Goal: Task Accomplishment & Management: Complete application form

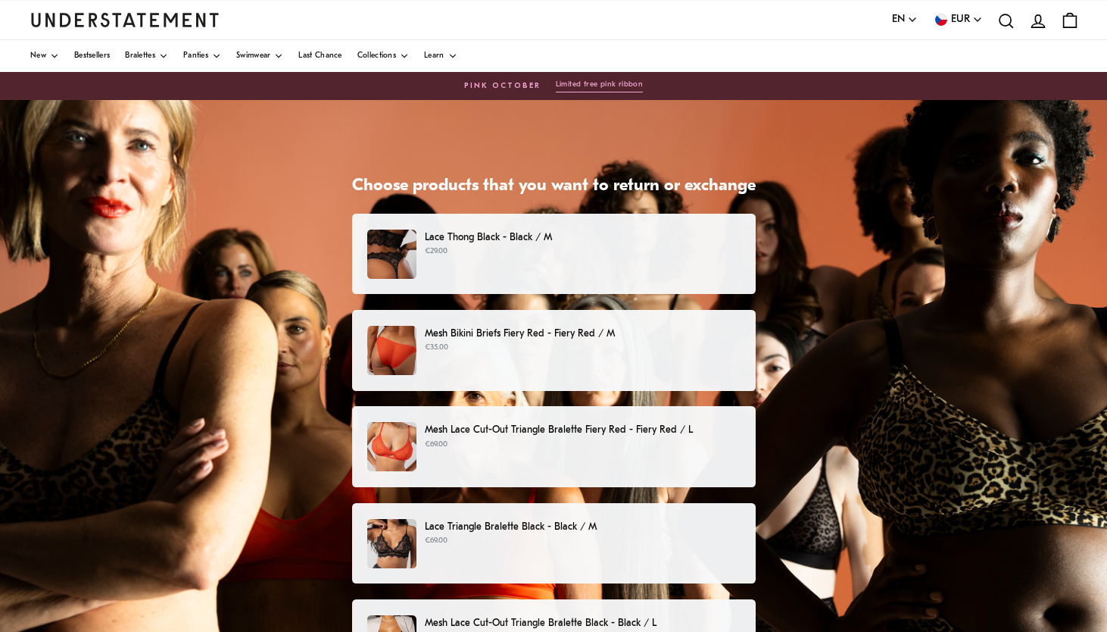
click at [529, 452] on div "Mesh Lace Cut-Out Triangle Bralette Fiery Red - Fiery Red / L €69.00" at bounding box center [553, 446] width 372 height 49
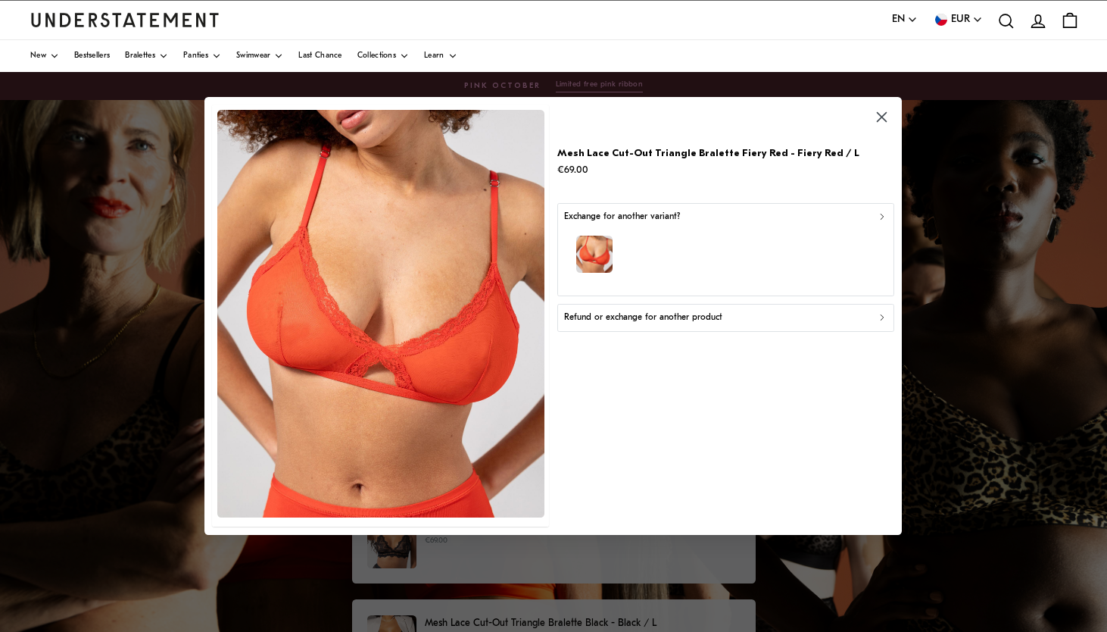
click at [684, 316] on p "Refund or exchange for another product" at bounding box center [643, 317] width 158 height 14
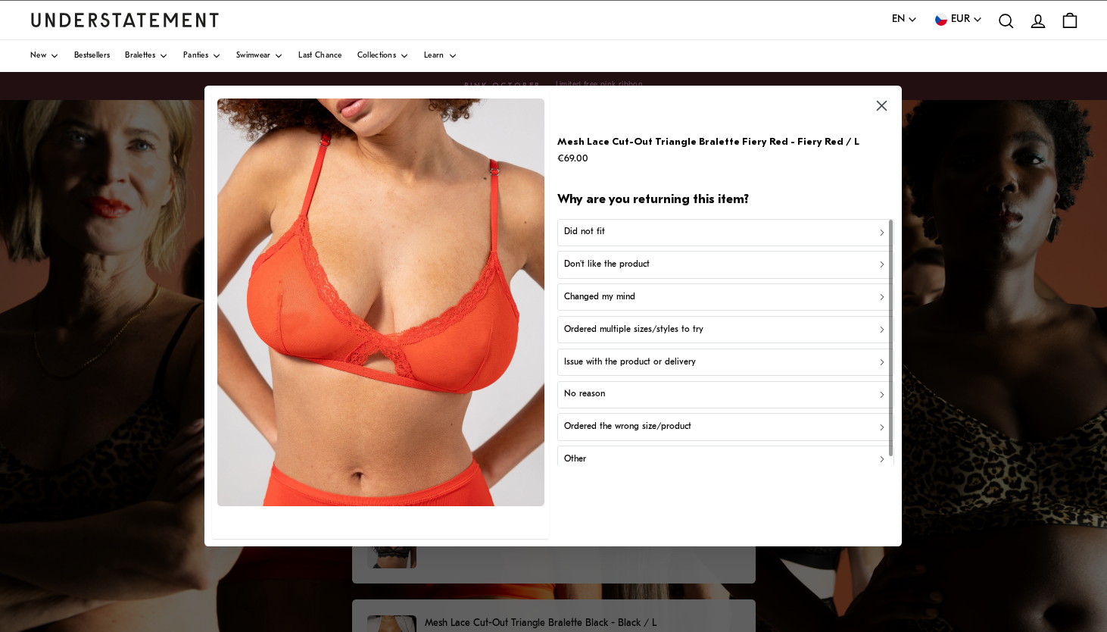
click at [704, 236] on div "Did not fit" at bounding box center [725, 232] width 323 height 14
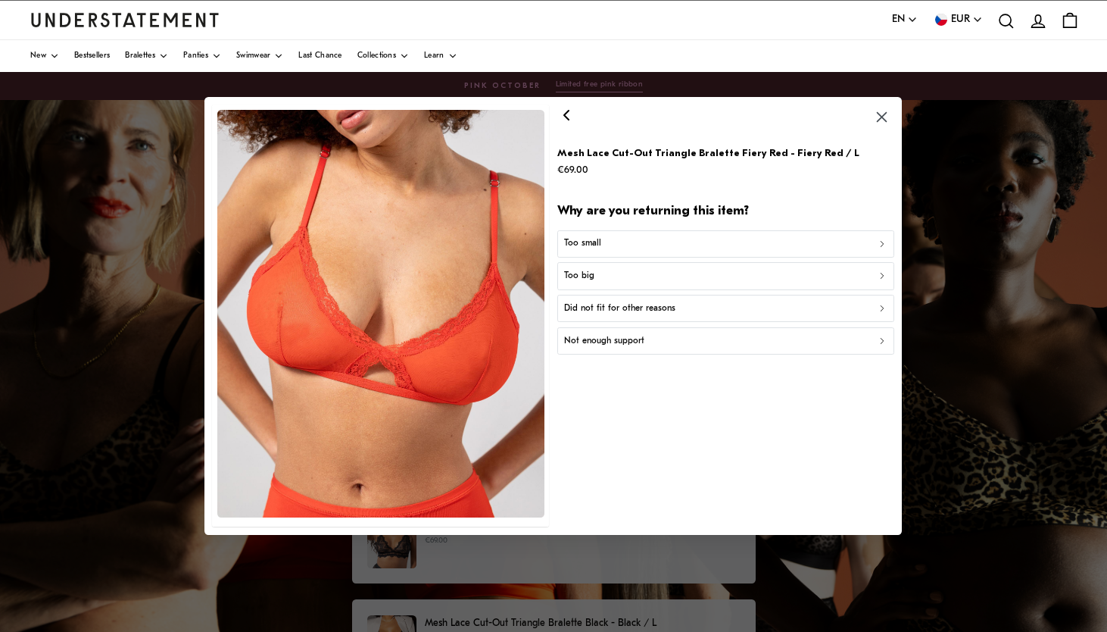
click at [692, 245] on div "Too small" at bounding box center [725, 243] width 323 height 14
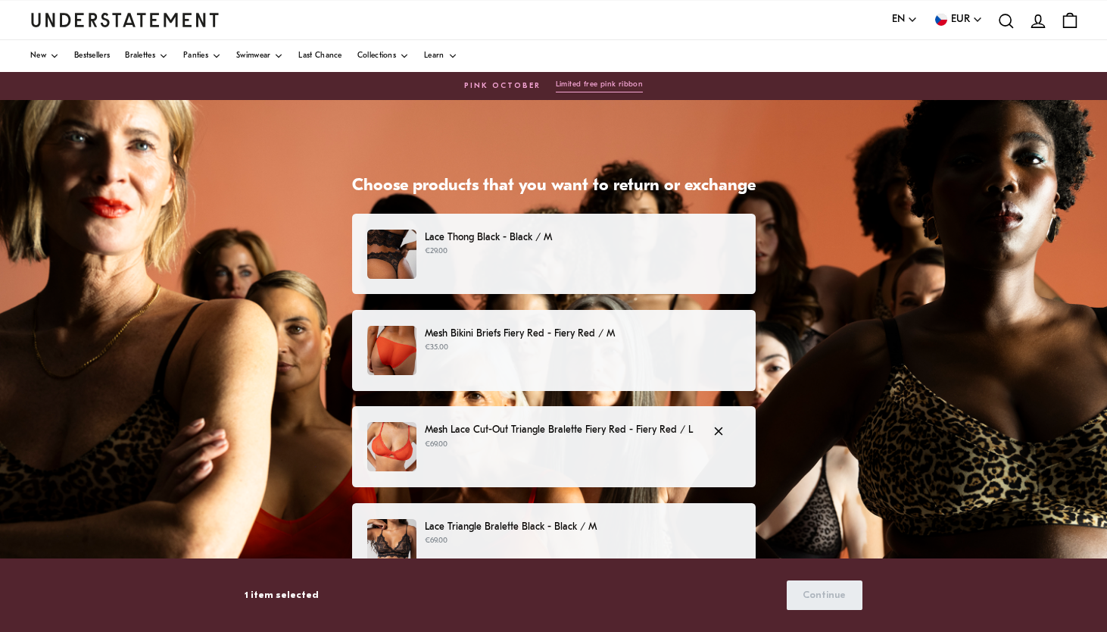
click at [557, 456] on div "Mesh Lace Cut-Out Triangle Bralette Fiery Red - Fiery Red / L €69.00" at bounding box center [553, 446] width 372 height 49
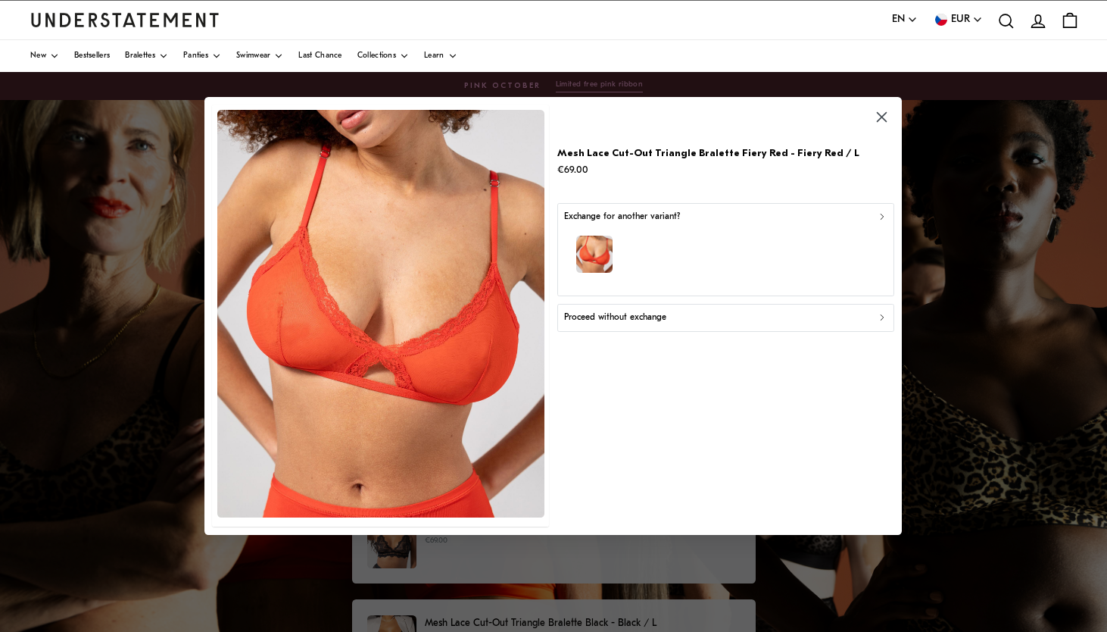
click at [682, 323] on div "Proceed without exchange" at bounding box center [725, 317] width 323 height 14
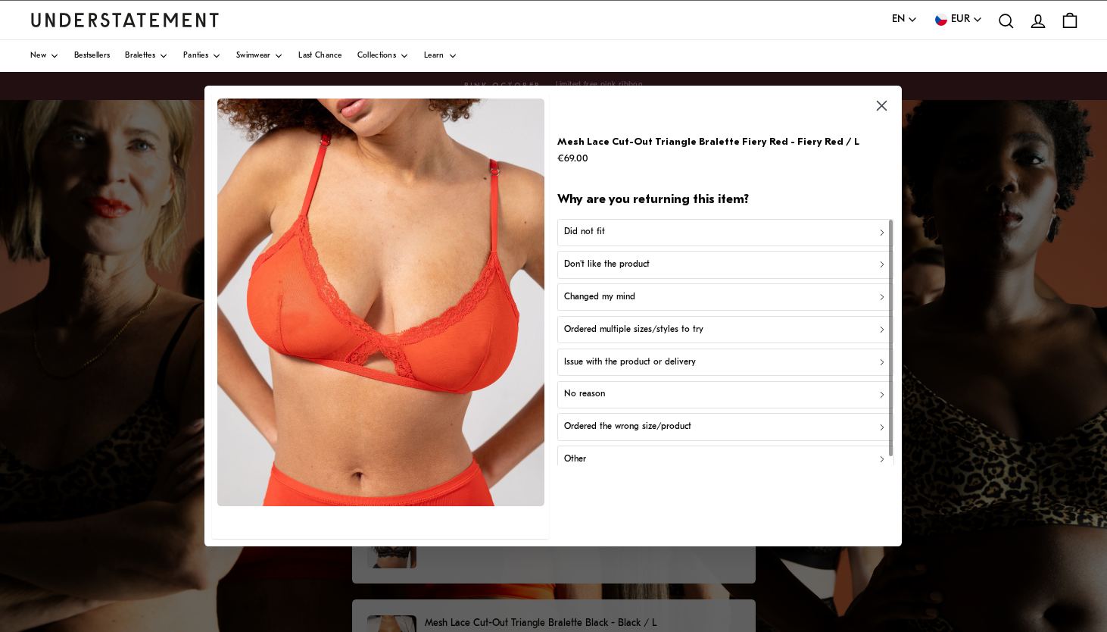
click at [638, 234] on div "Did not fit" at bounding box center [725, 232] width 323 height 14
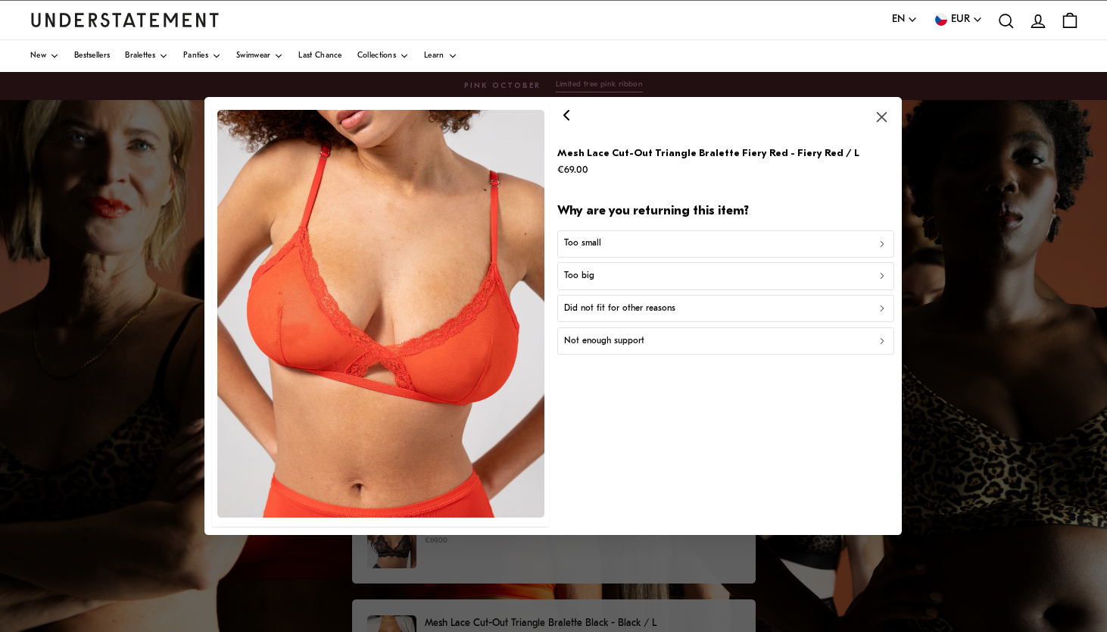
click at [635, 245] on div "Too small" at bounding box center [725, 243] width 323 height 14
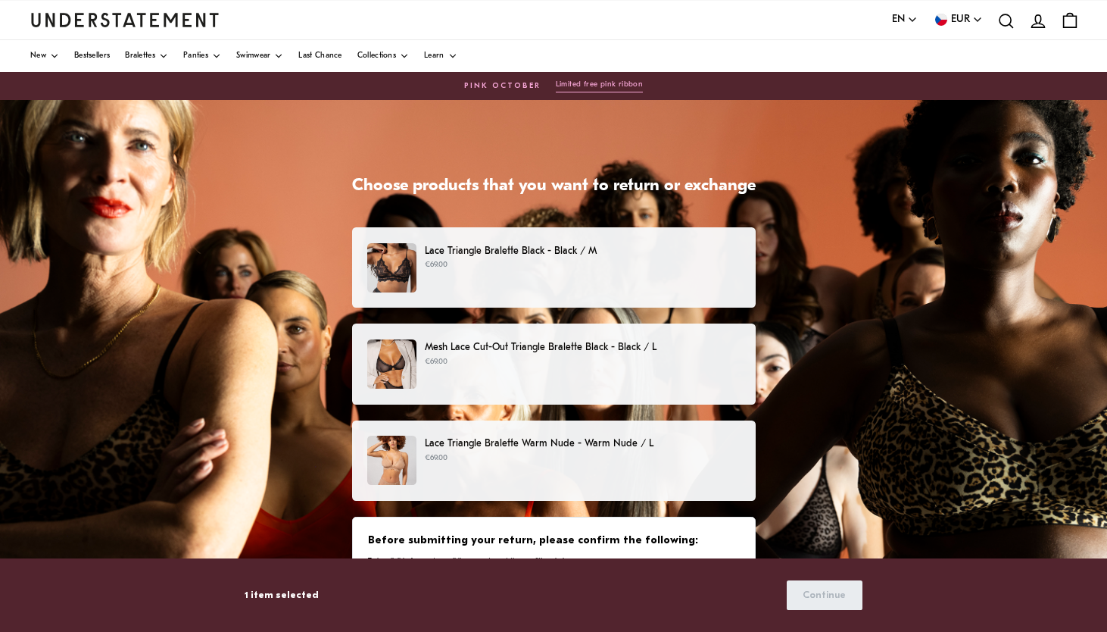
scroll to position [280, 0]
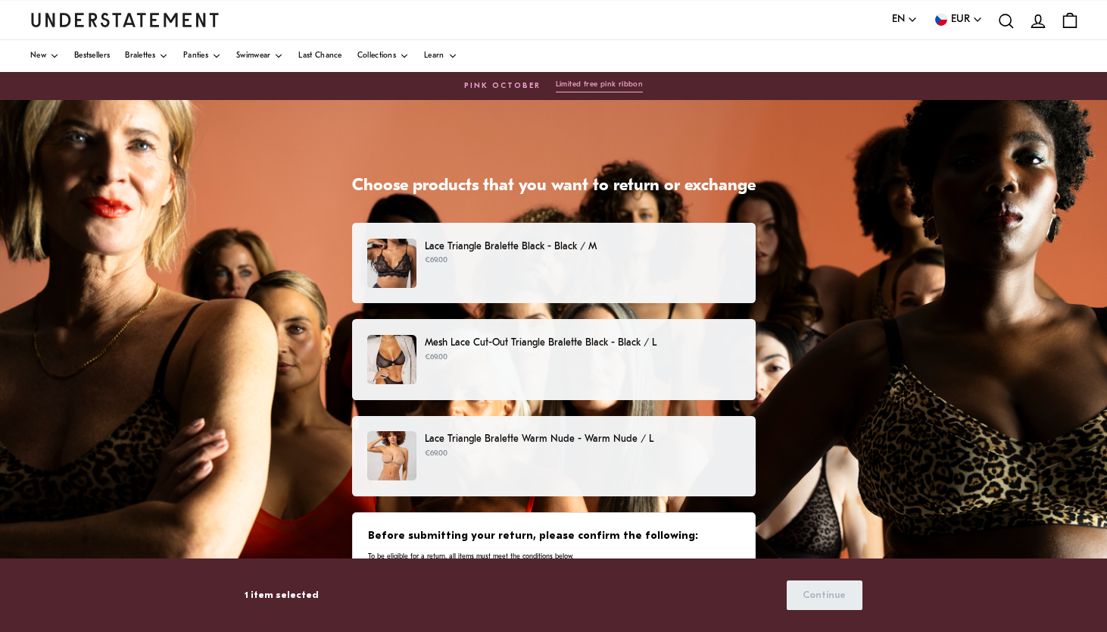
click at [598, 451] on p "€69.00" at bounding box center [582, 454] width 315 height 12
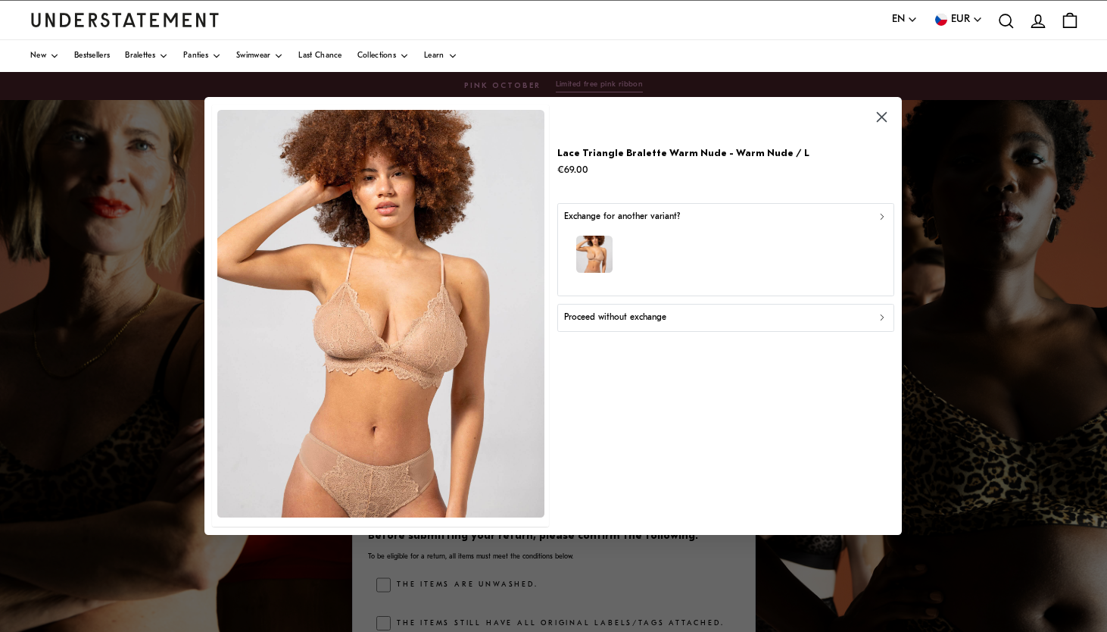
click at [641, 314] on p "Proceed without exchange" at bounding box center [615, 317] width 102 height 14
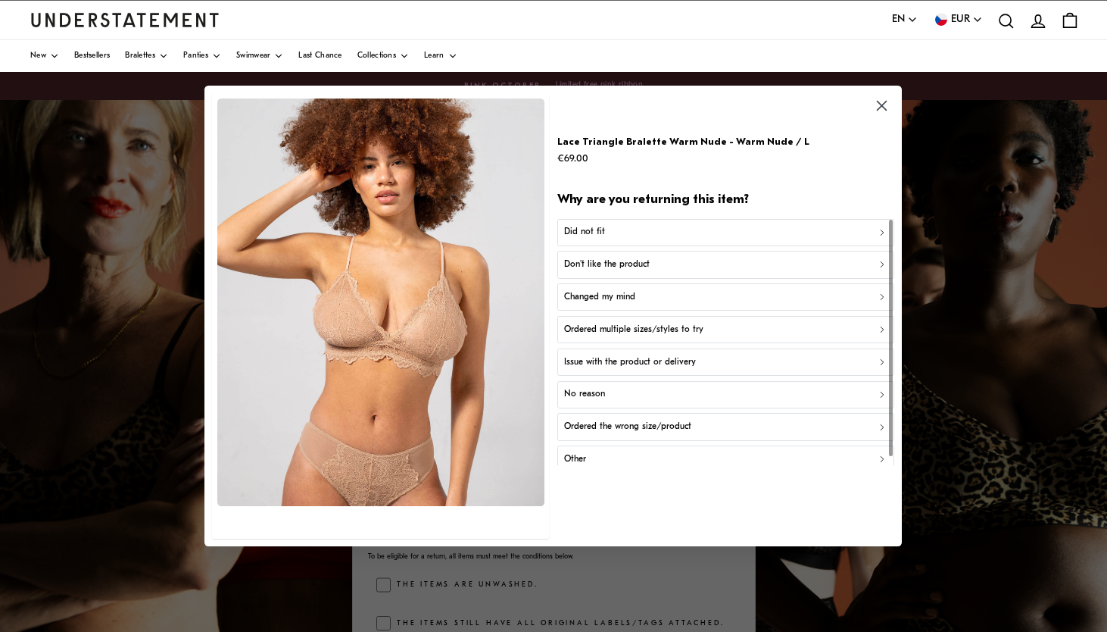
click at [647, 233] on div "Did not fit" at bounding box center [725, 232] width 323 height 14
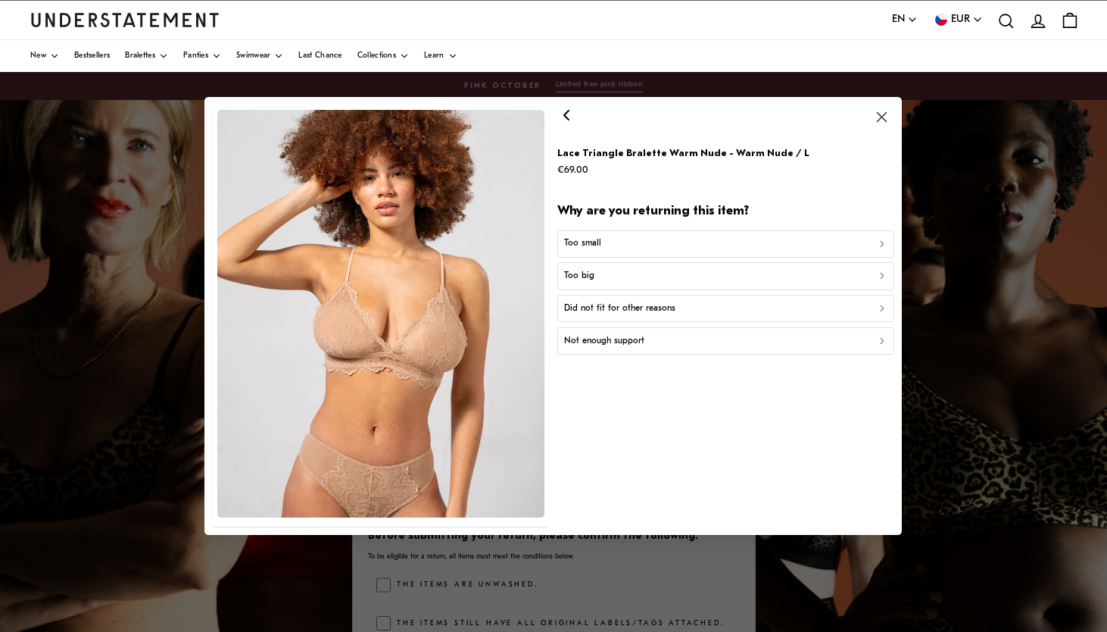
click at [634, 245] on div "Too small" at bounding box center [725, 243] width 323 height 14
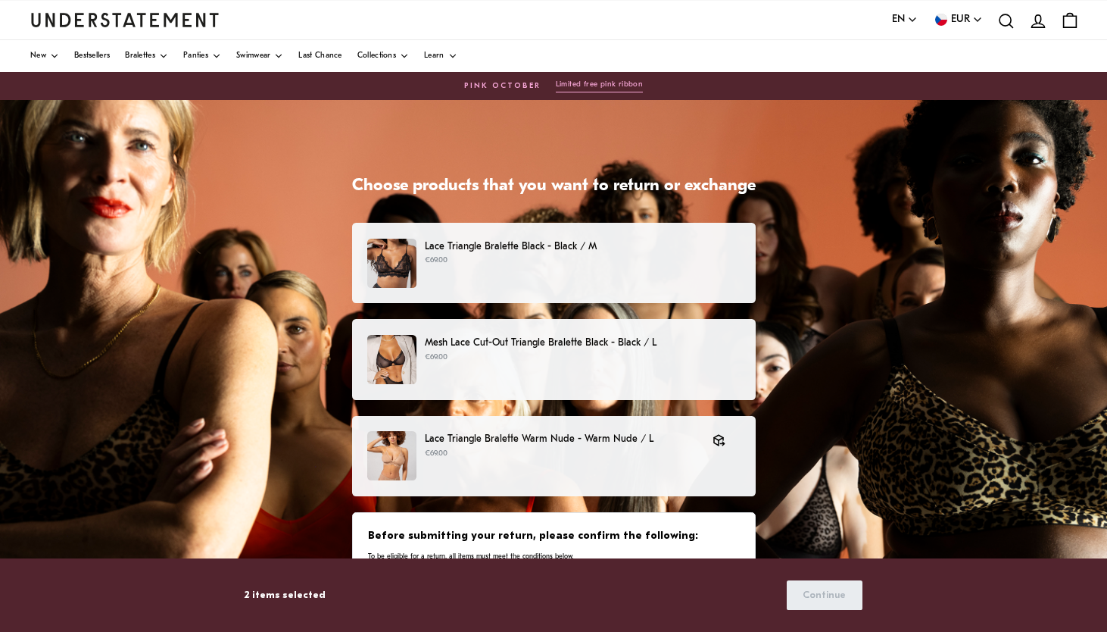
click at [553, 371] on div "Mesh Lace Cut-Out Triangle Bralette Black - Black / L €69.00" at bounding box center [553, 359] width 372 height 49
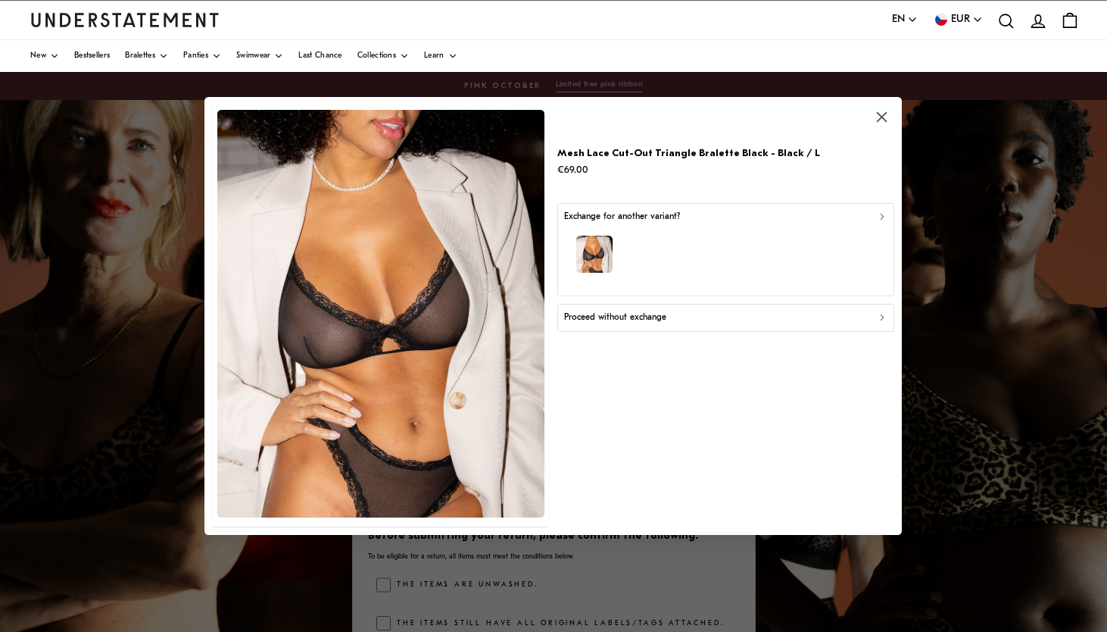
click at [652, 316] on p "Proceed without exchange" at bounding box center [615, 317] width 102 height 14
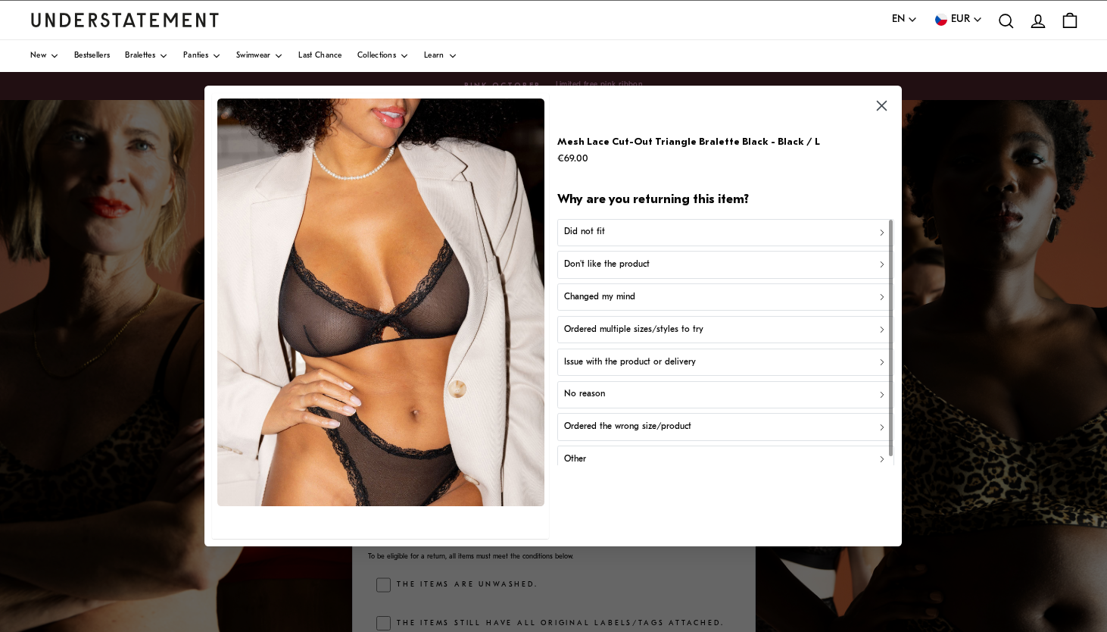
click at [638, 233] on div "Did not fit" at bounding box center [725, 232] width 323 height 14
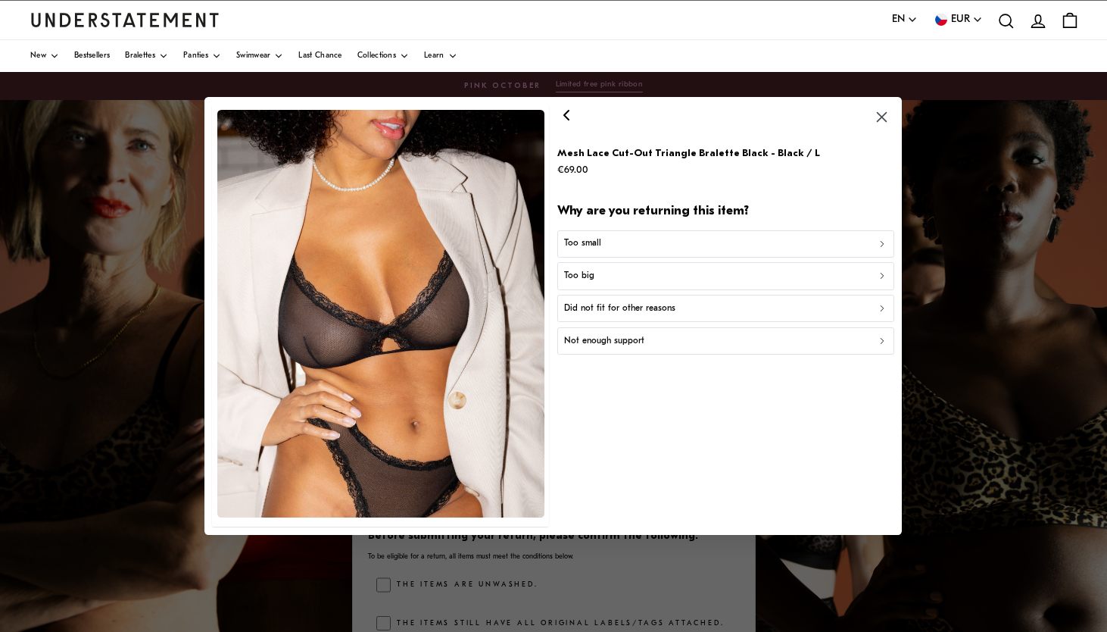
click at [625, 242] on div "Too small" at bounding box center [725, 243] width 323 height 14
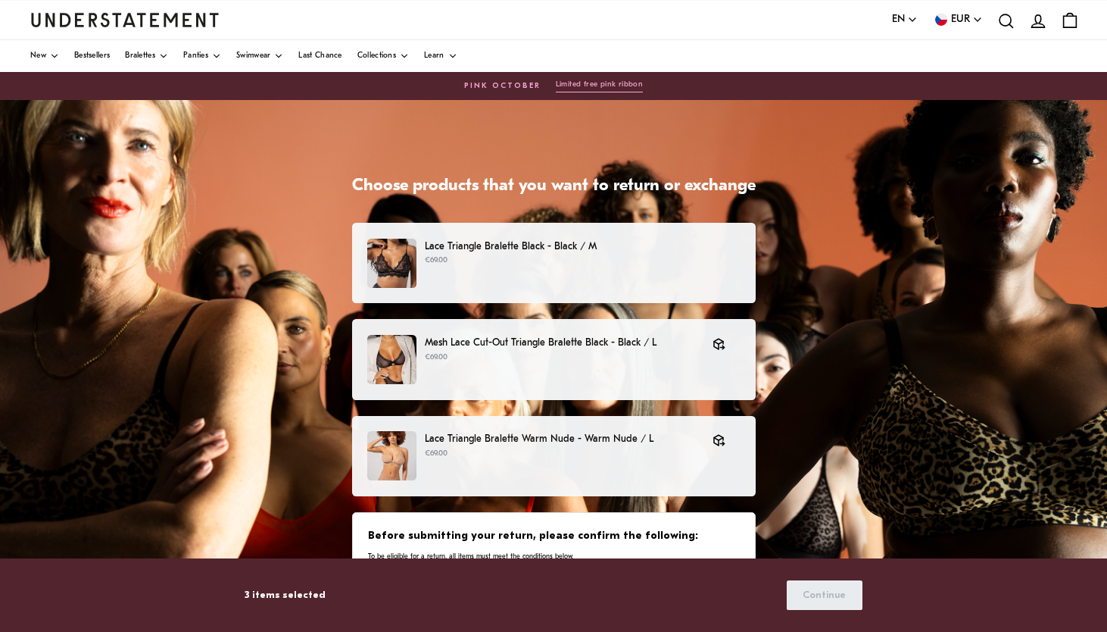
click at [548, 266] on p "€69.00" at bounding box center [582, 260] width 315 height 12
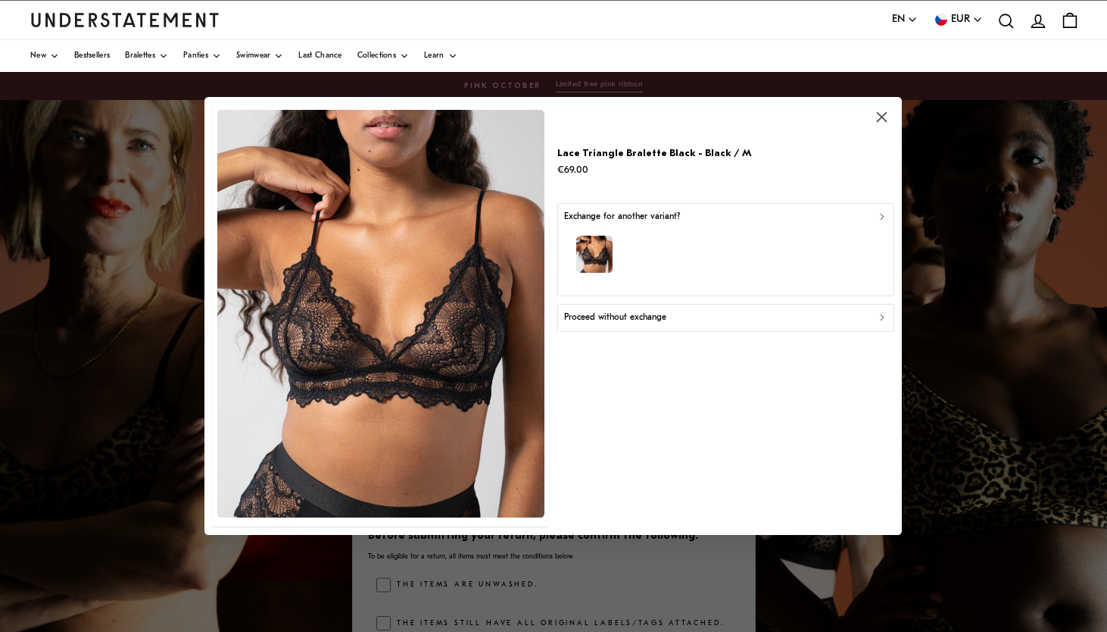
click at [580, 323] on p "Proceed without exchange" at bounding box center [615, 317] width 102 height 14
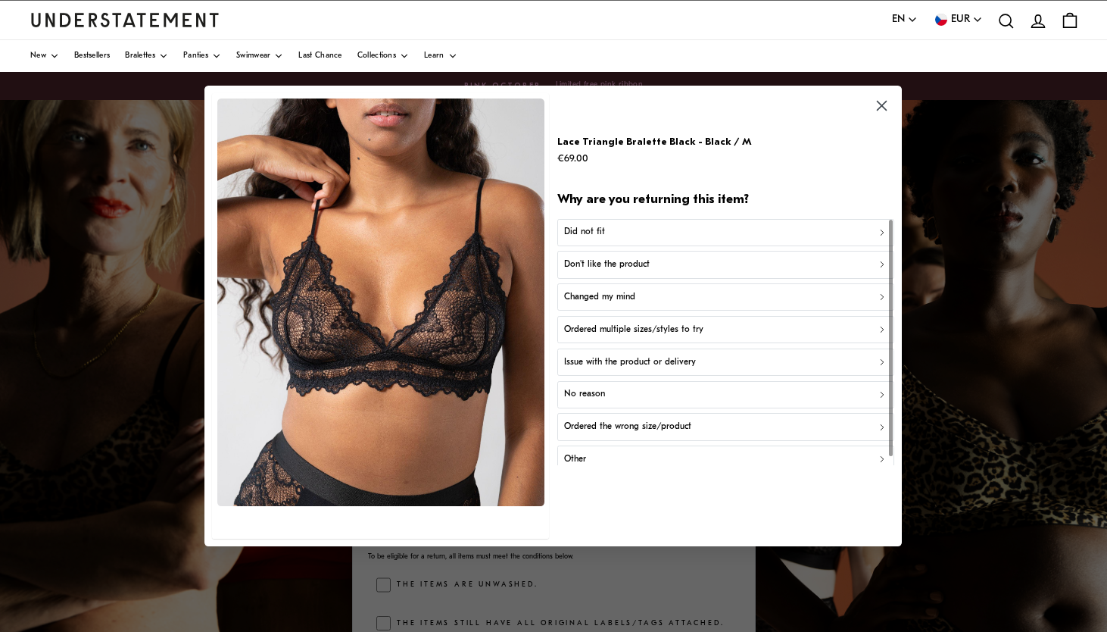
click at [613, 229] on div "Did not fit" at bounding box center [725, 232] width 323 height 14
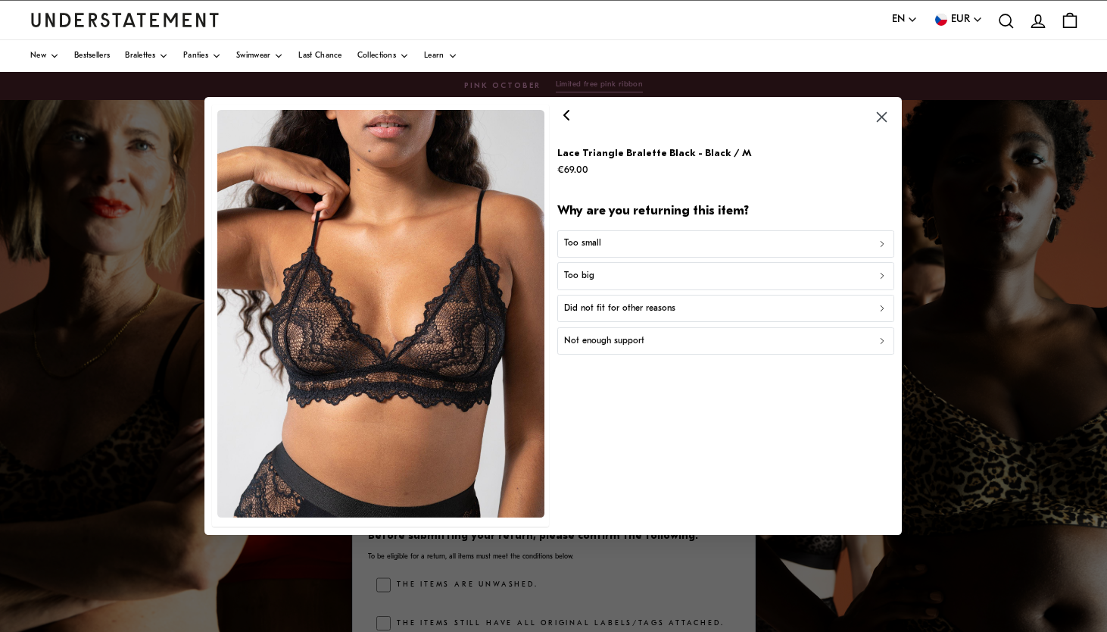
click at [608, 246] on div "Too small" at bounding box center [725, 243] width 323 height 14
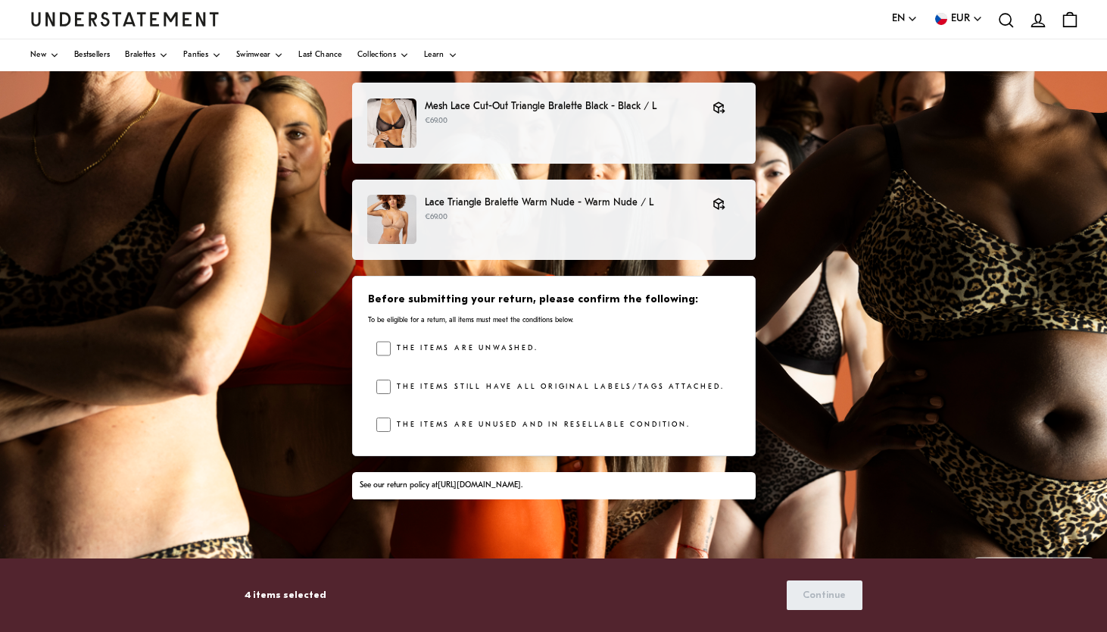
scroll to position [226, 0]
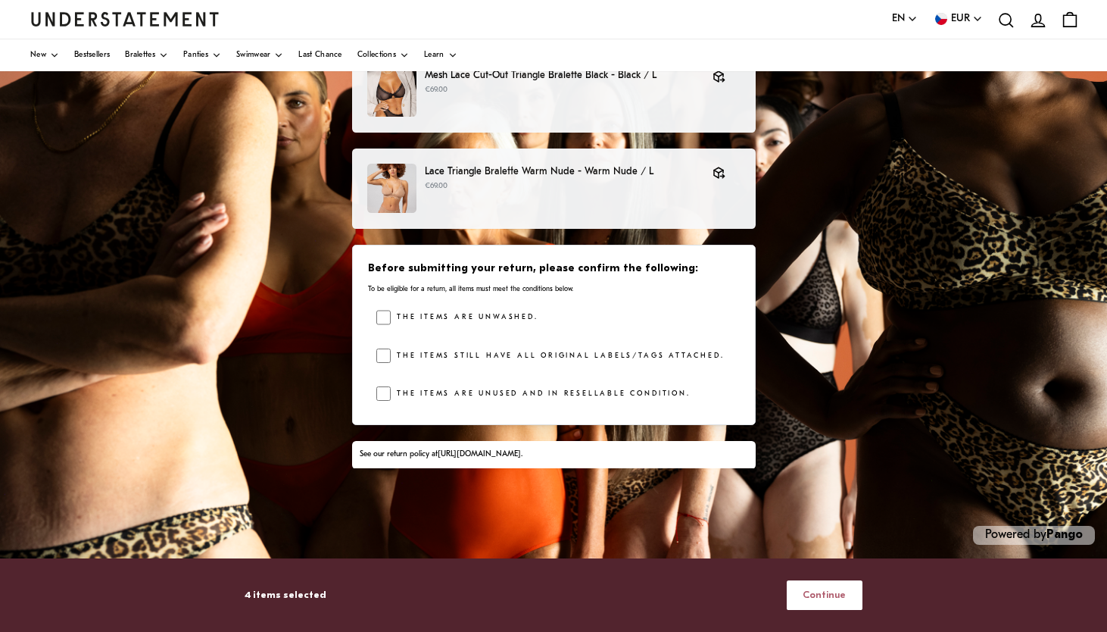
click at [814, 597] on span "Continue" at bounding box center [824, 595] width 43 height 28
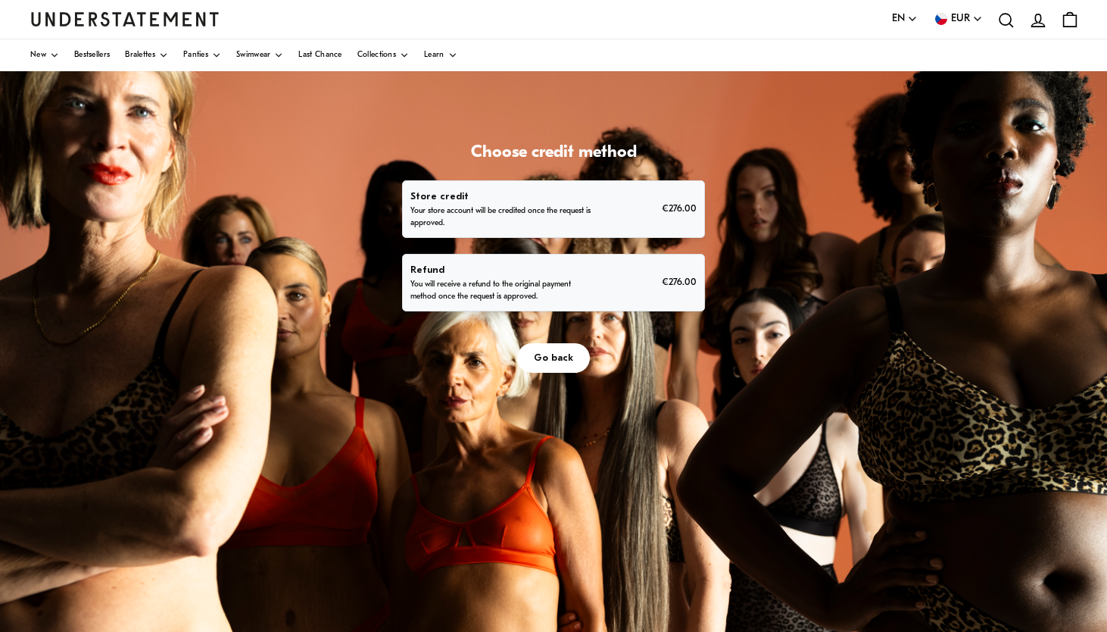
scroll to position [38, 0]
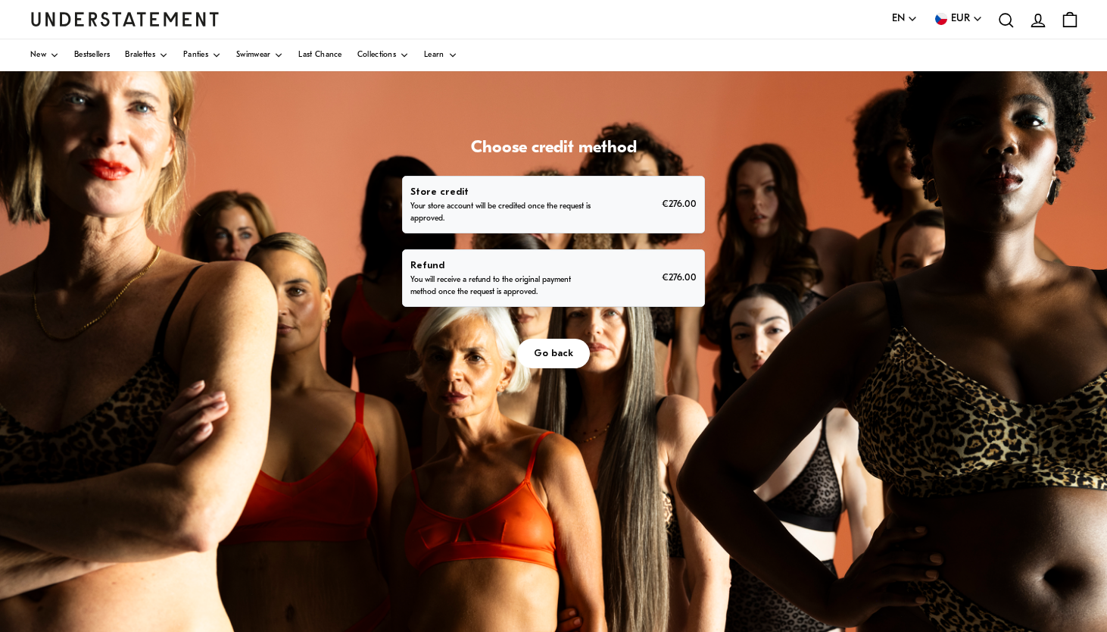
click at [560, 354] on span "Go back" at bounding box center [553, 353] width 39 height 28
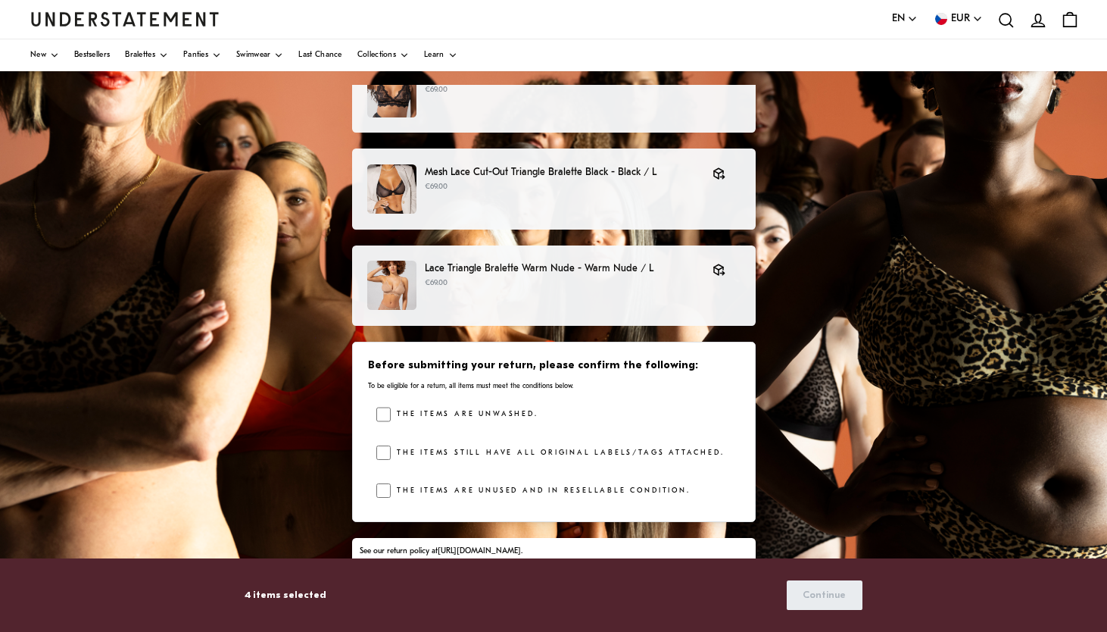
scroll to position [155, 0]
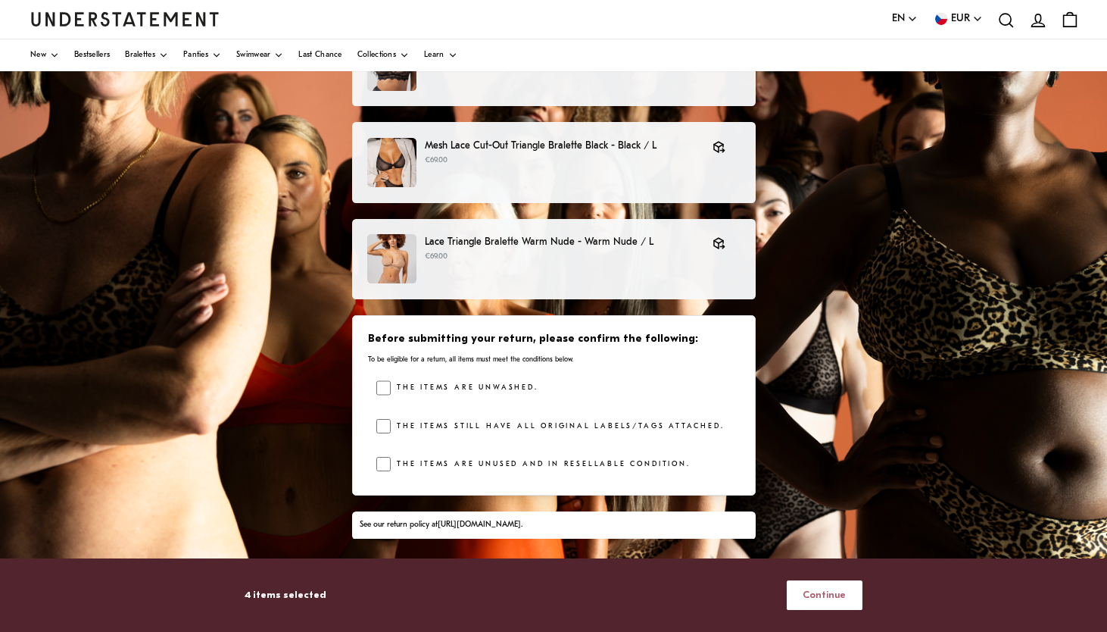
click at [805, 594] on button "Continue" at bounding box center [825, 595] width 76 height 30
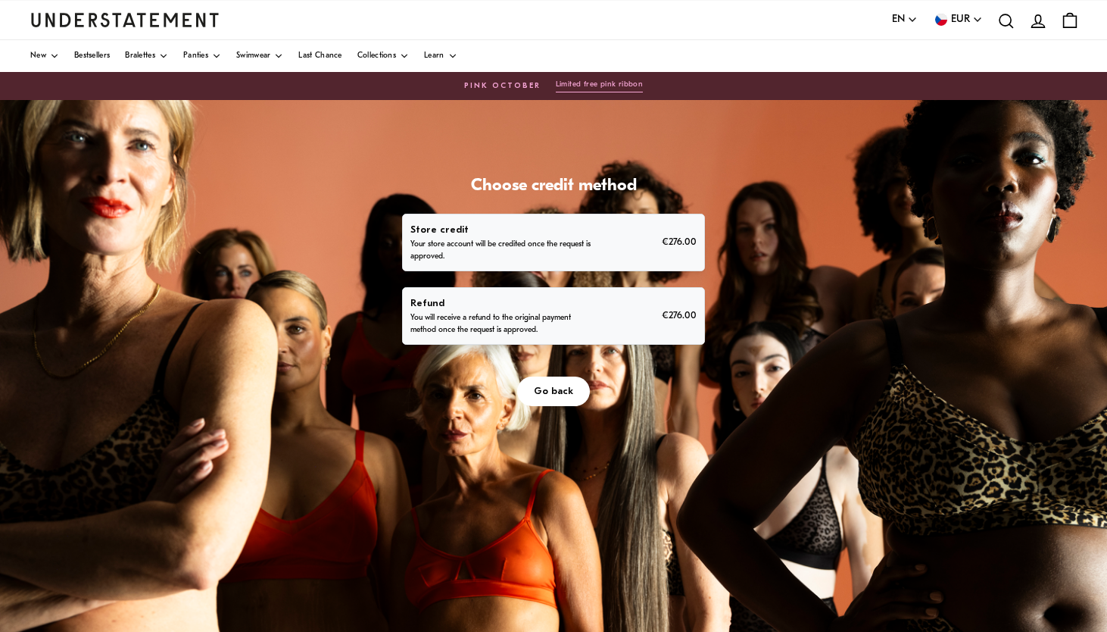
click at [613, 323] on div "Refund You will receive a refund to the original payment method once the reques…" at bounding box center [552, 315] width 285 height 41
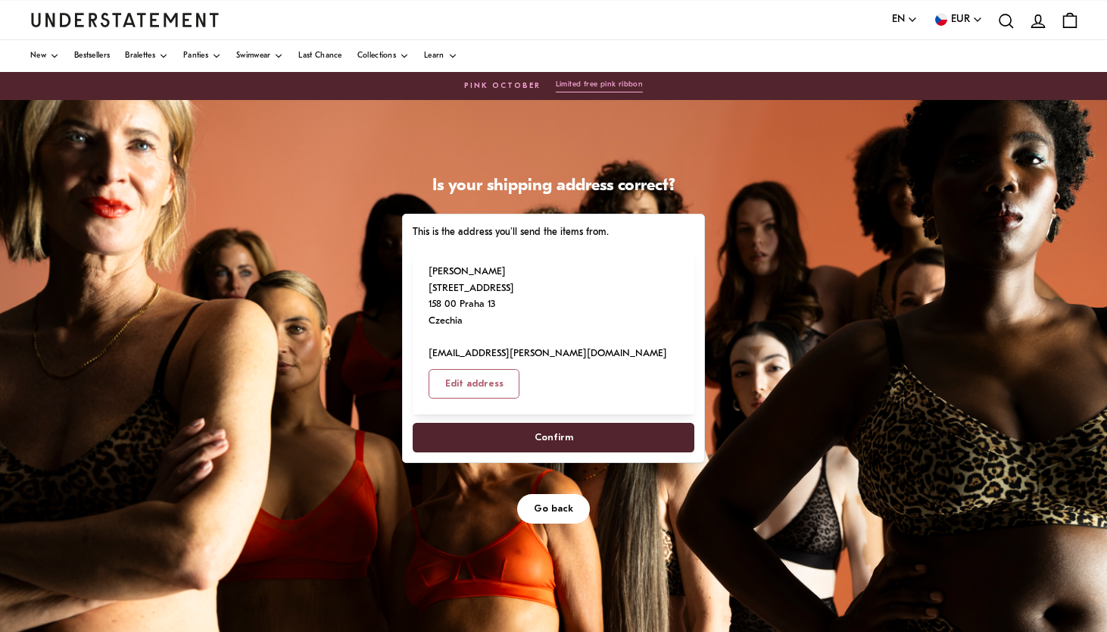
click at [575, 423] on span "Confirm" at bounding box center [553, 437] width 248 height 28
select select "**"
click at [573, 423] on span "Confirm" at bounding box center [553, 437] width 248 height 28
click at [582, 423] on span "Confirm" at bounding box center [553, 437] width 248 height 28
click at [557, 494] on span "Go back" at bounding box center [553, 508] width 39 height 28
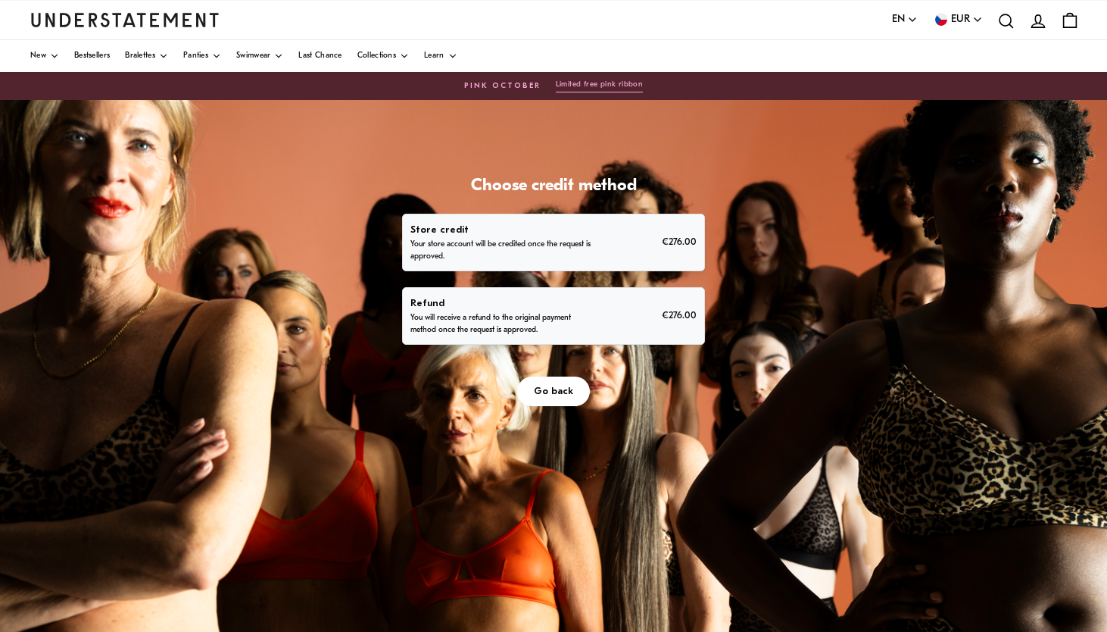
click at [613, 314] on div "Refund You will receive a refund to the original payment method once the reques…" at bounding box center [552, 315] width 285 height 41
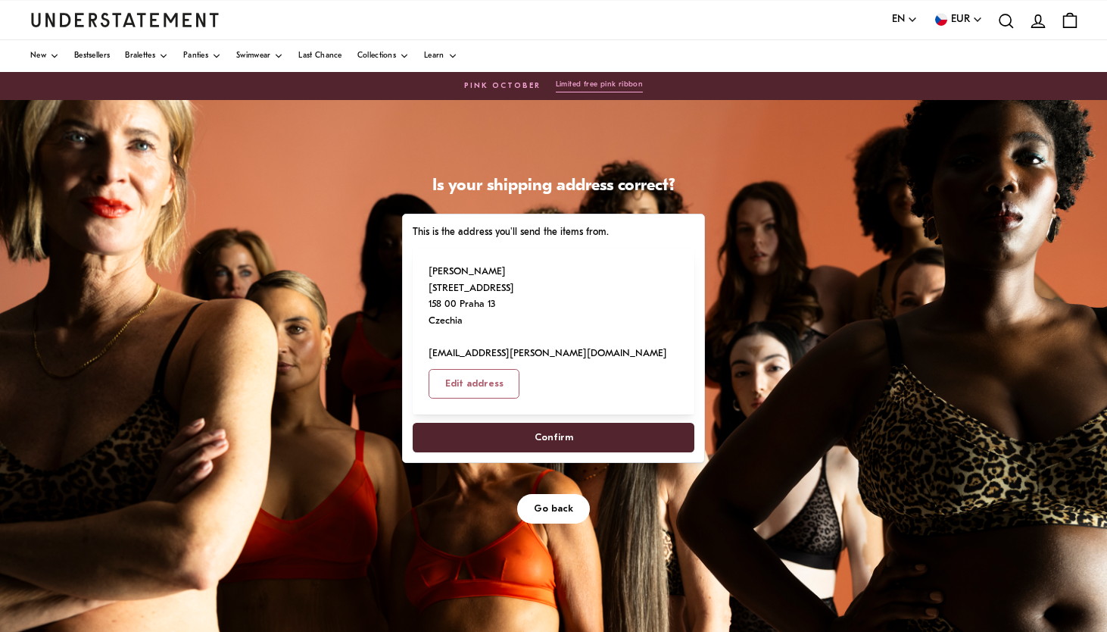
click at [588, 423] on span "Confirm" at bounding box center [553, 437] width 248 height 28
select select "**"
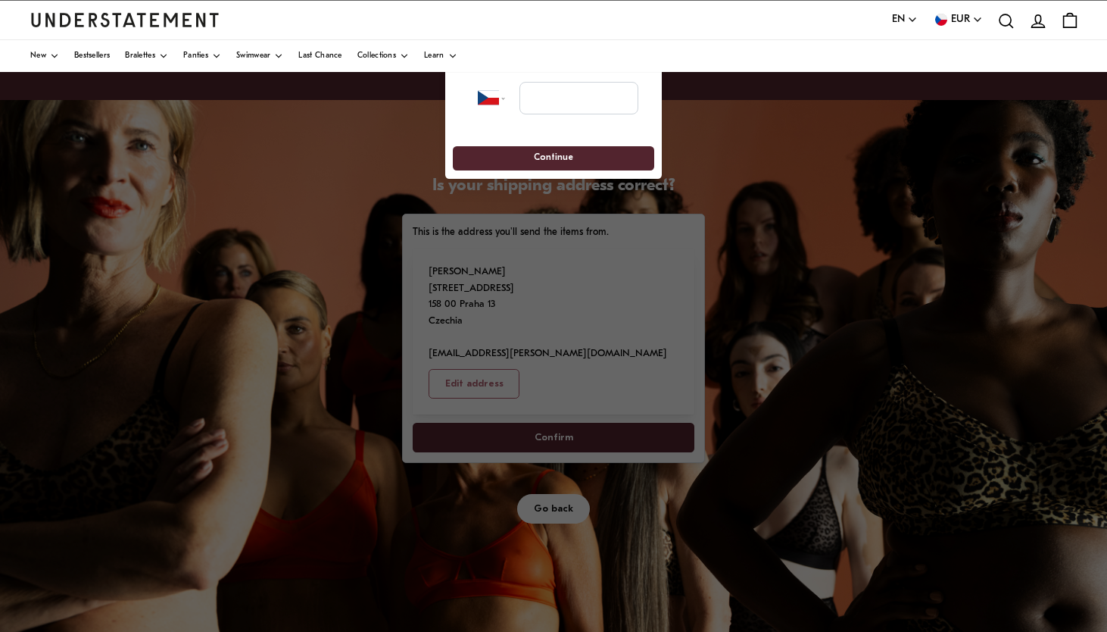
click at [552, 118] on div "**********" at bounding box center [553, 97] width 201 height 64
click at [552, 103] on input "tel" at bounding box center [578, 97] width 119 height 33
type input "*"
click at [544, 93] on input "tel" at bounding box center [578, 97] width 119 height 33
click at [491, 108] on select "**********" at bounding box center [497, 97] width 39 height 33
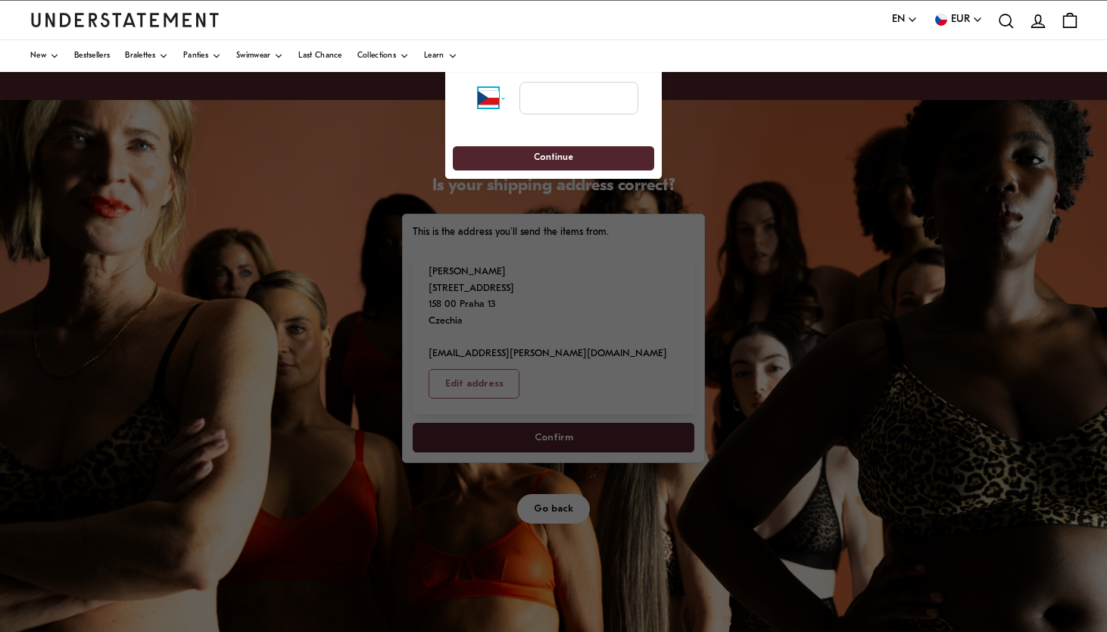
click at [478, 81] on select "**********" at bounding box center [497, 97] width 39 height 33
click at [567, 95] on input "tel" at bounding box center [578, 97] width 119 height 33
type input "*"
click at [574, 104] on input "*****" at bounding box center [578, 97] width 119 height 33
type input "*"
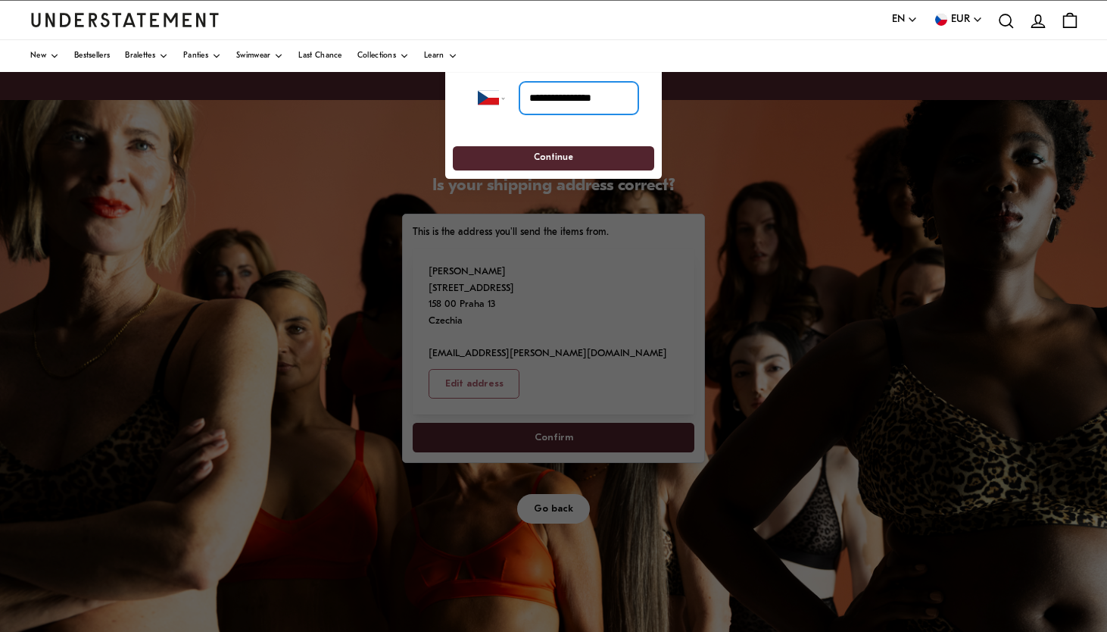
type input "**********"
click at [544, 155] on span "Continue" at bounding box center [553, 158] width 39 height 23
click at [615, 98] on input "**********" at bounding box center [578, 97] width 119 height 33
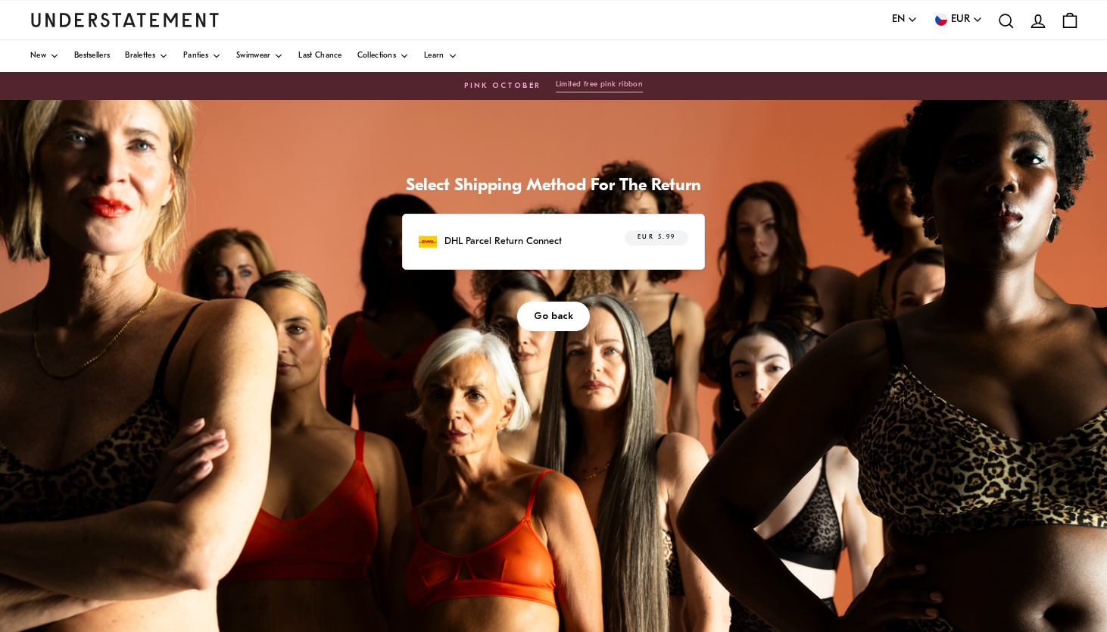
click at [546, 239] on p "DHL Parcel Return Connect" at bounding box center [503, 241] width 117 height 16
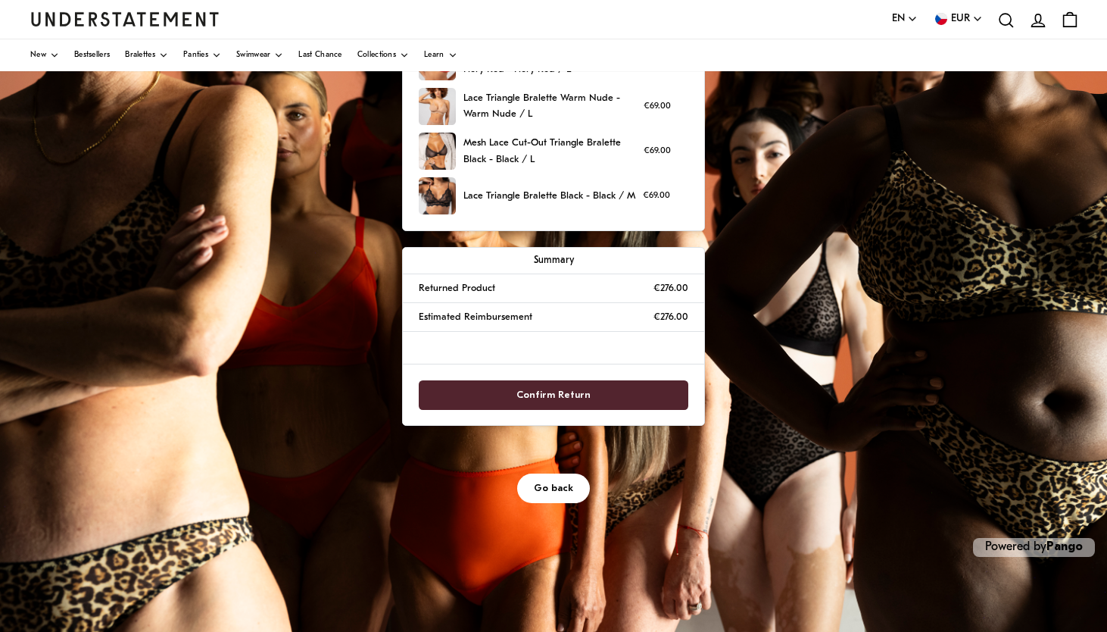
scroll to position [226, 0]
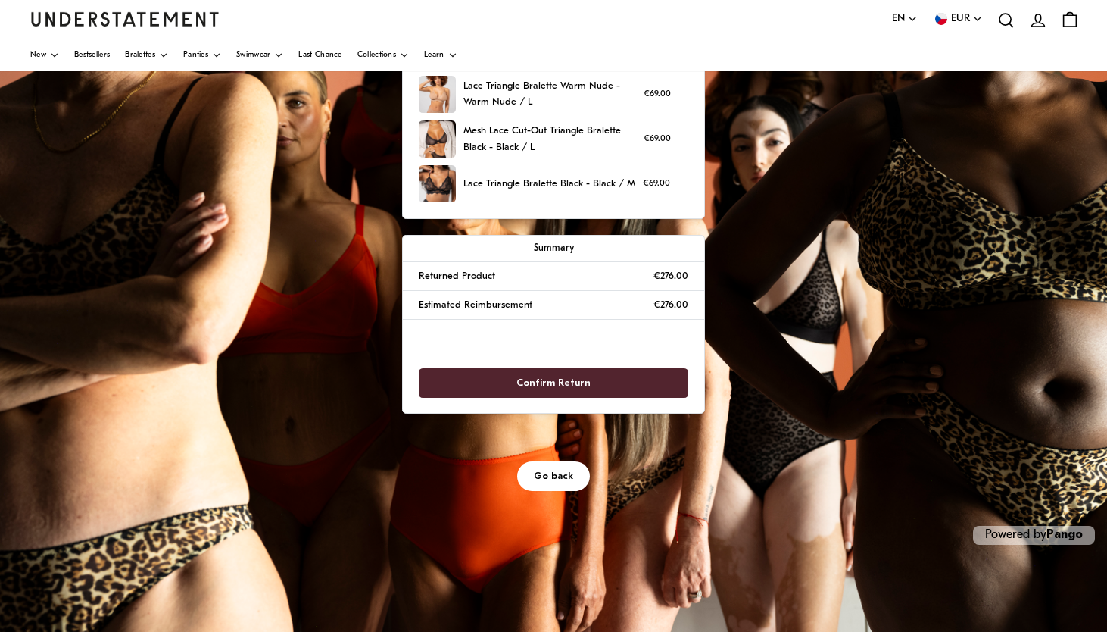
click at [587, 376] on span "Confirm Return" at bounding box center [553, 383] width 237 height 28
